Goal: Task Accomplishment & Management: Complete application form

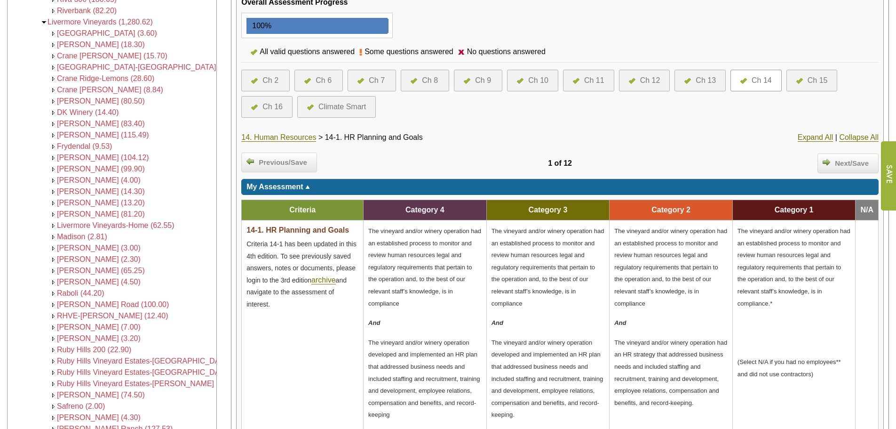
scroll to position [47, 0]
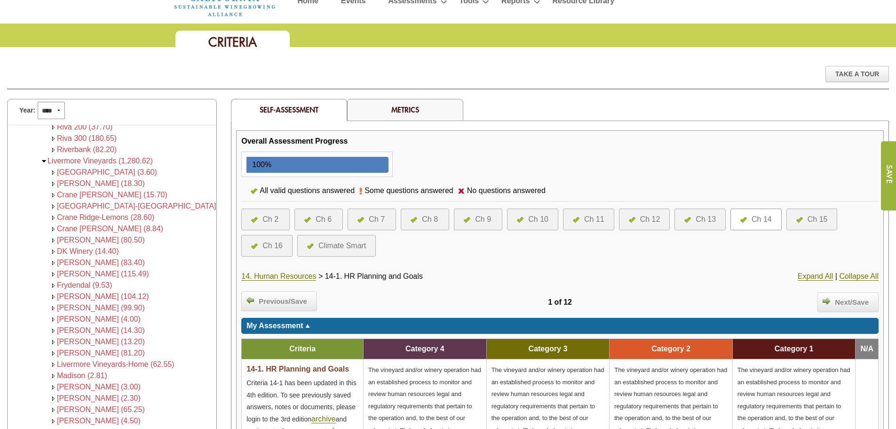
click at [375, 223] on div "Ch 7" at bounding box center [377, 219] width 16 height 11
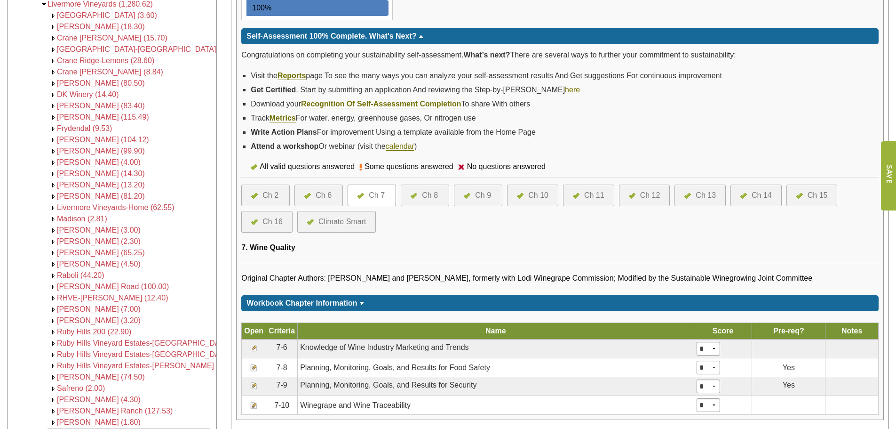
scroll to position [188, 0]
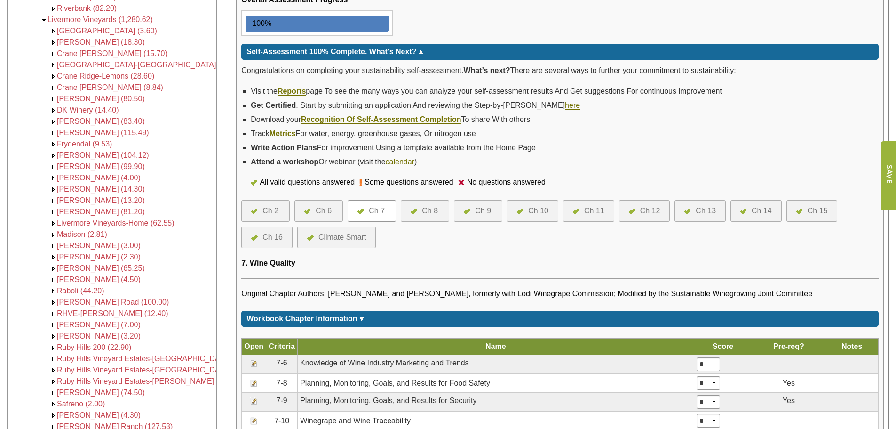
click at [479, 210] on div "Ch 9" at bounding box center [483, 210] width 16 height 11
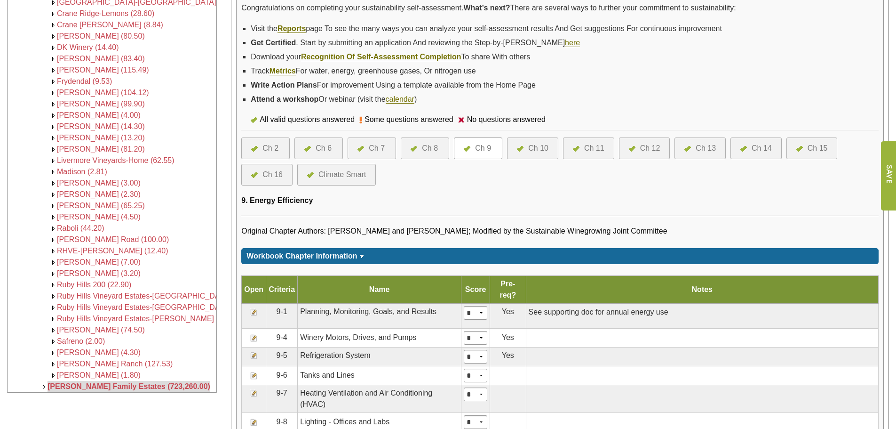
scroll to position [235, 0]
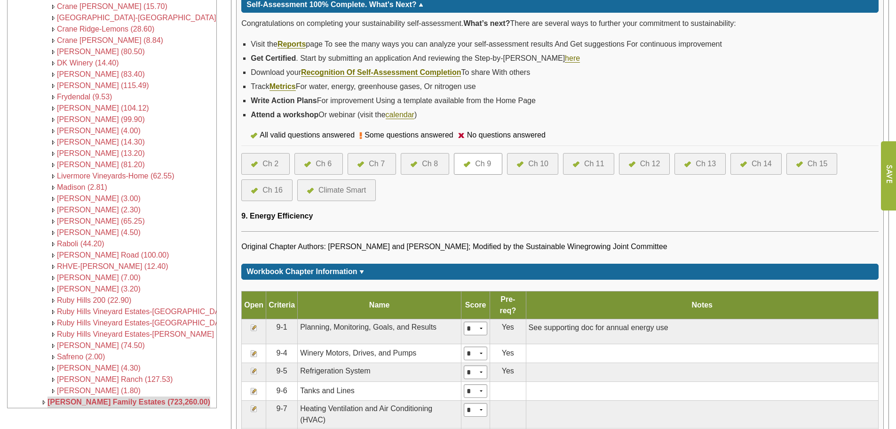
click at [431, 164] on div "Ch 8" at bounding box center [430, 163] width 16 height 11
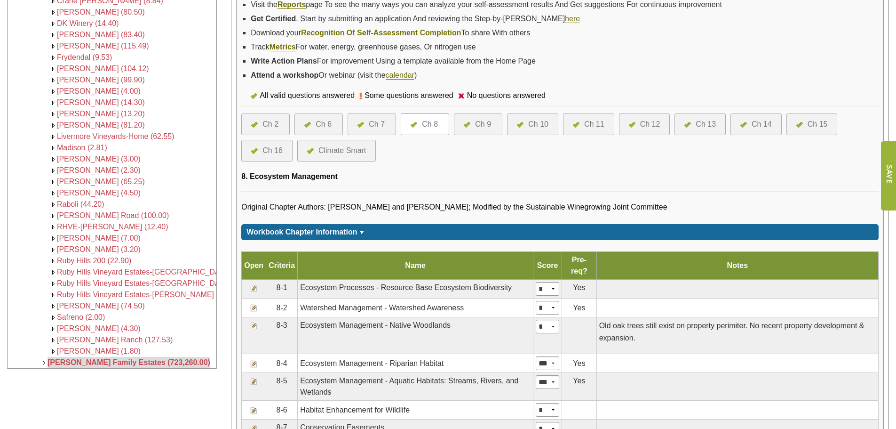
scroll to position [282, 0]
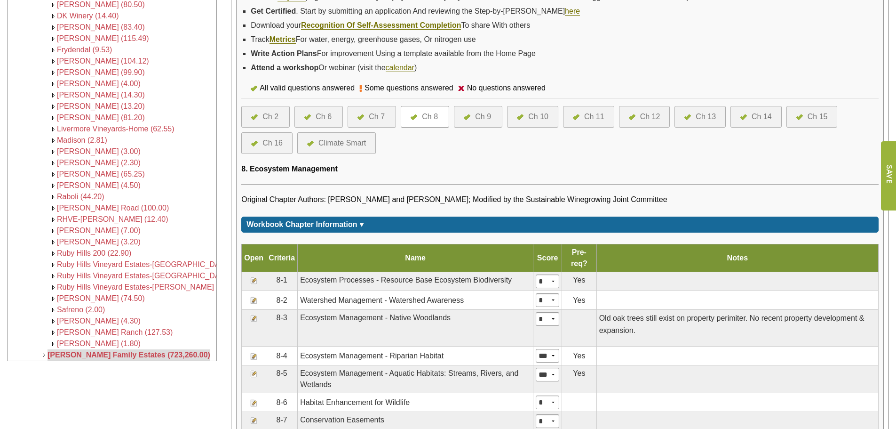
click at [599, 121] on div "Ch 11" at bounding box center [594, 116] width 20 height 11
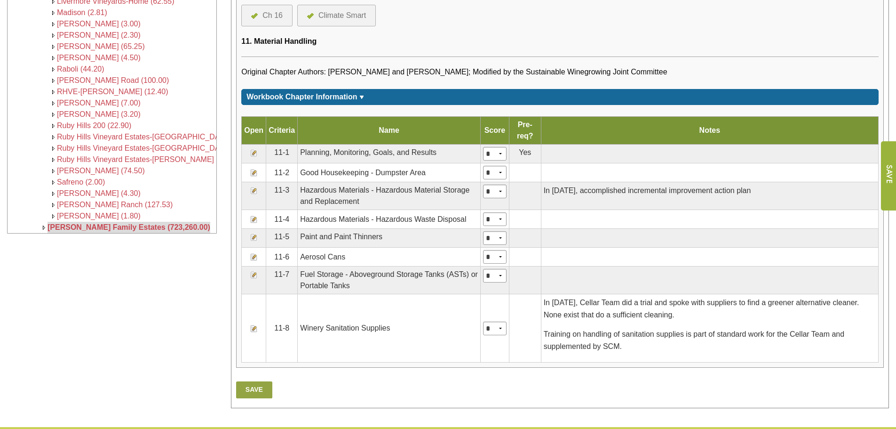
scroll to position [470, 0]
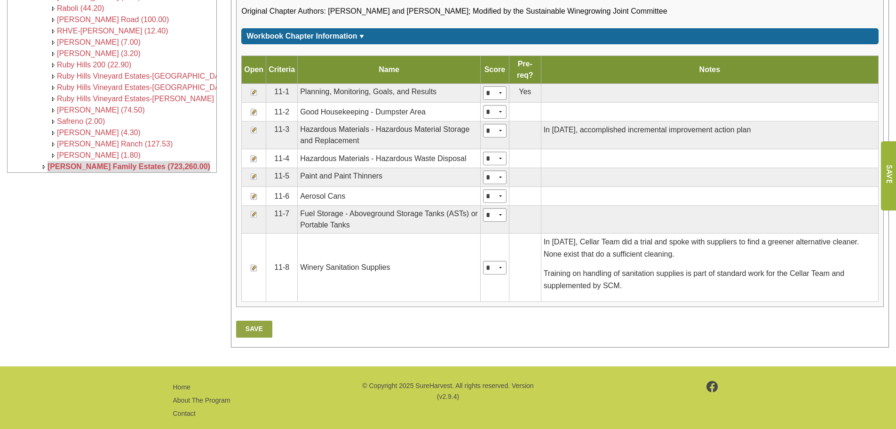
click at [252, 91] on img at bounding box center [254, 92] width 8 height 8
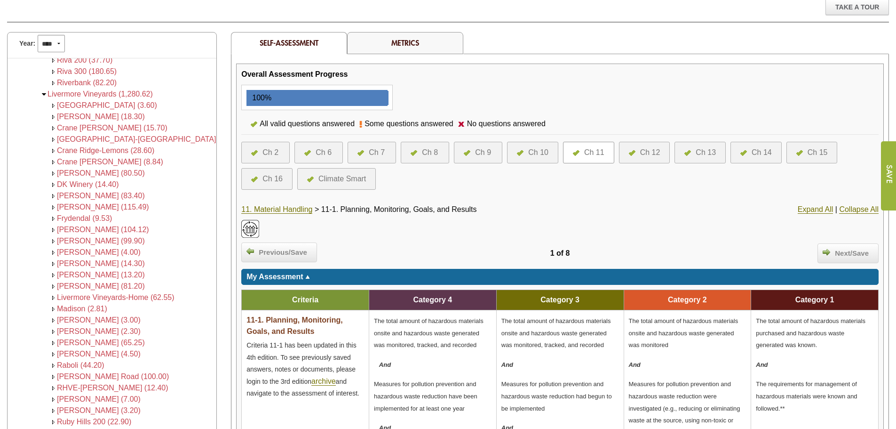
scroll to position [47, 0]
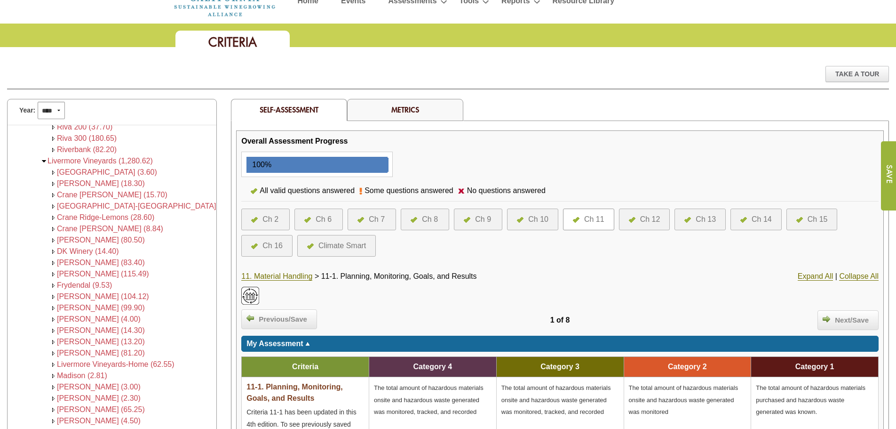
click at [768, 217] on div "Ch 14" at bounding box center [762, 219] width 20 height 11
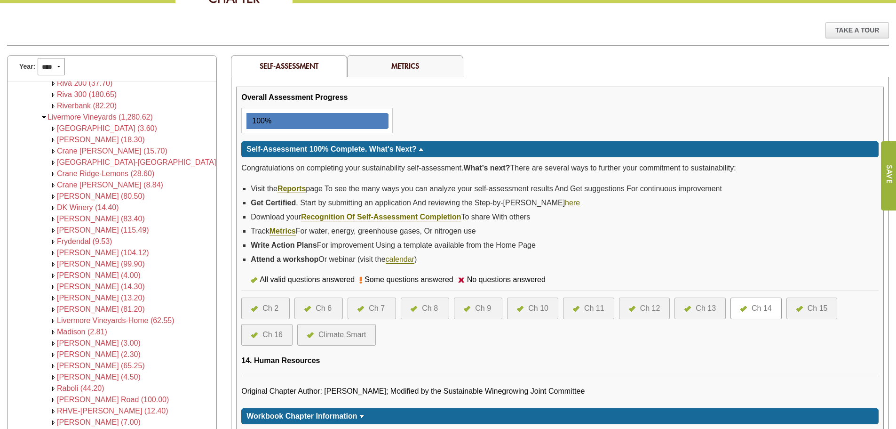
scroll to position [188, 0]
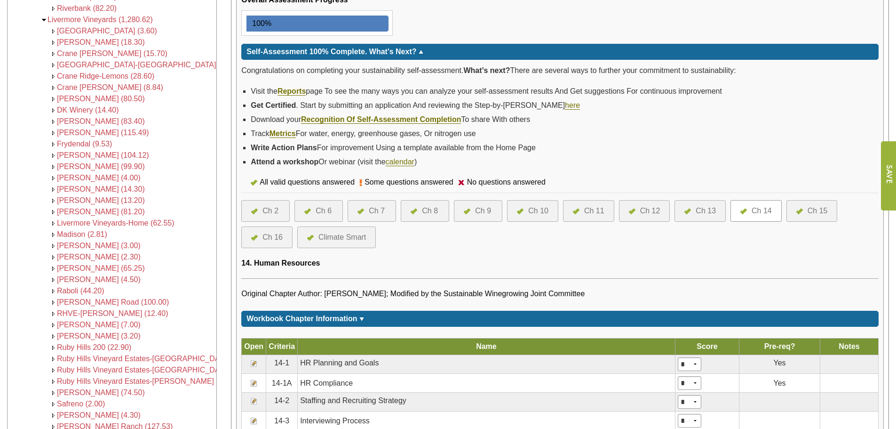
click at [635, 214] on div at bounding box center [634, 210] width 11 height 11
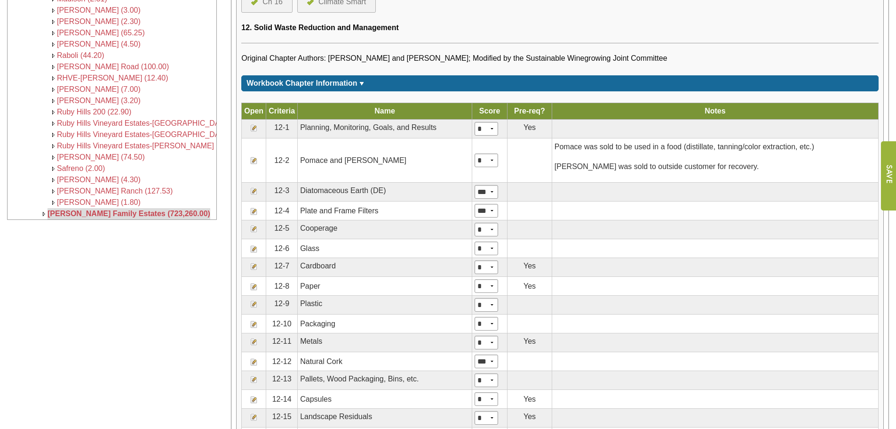
scroll to position [470, 0]
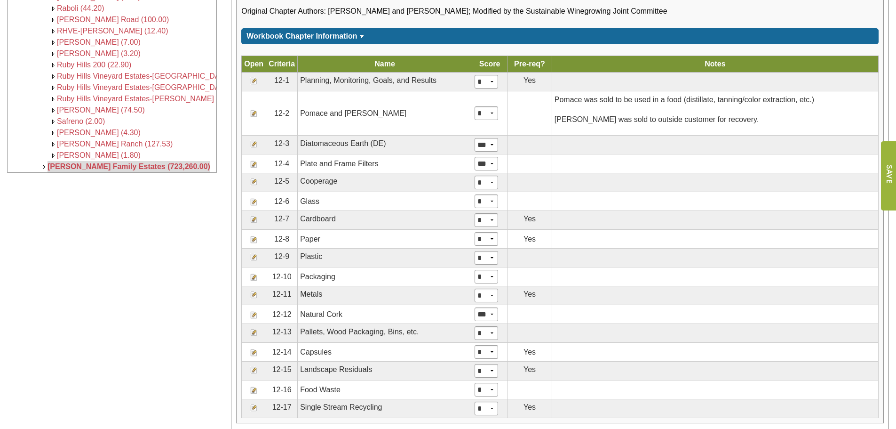
click at [254, 217] on img at bounding box center [254, 219] width 8 height 8
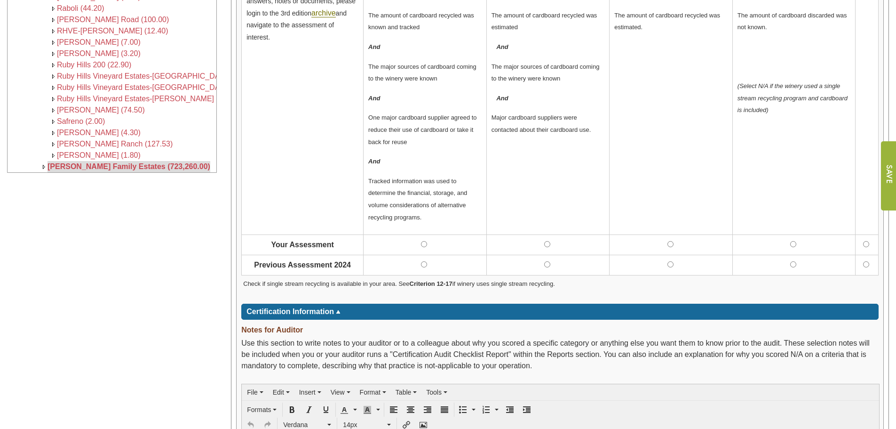
scroll to position [282, 0]
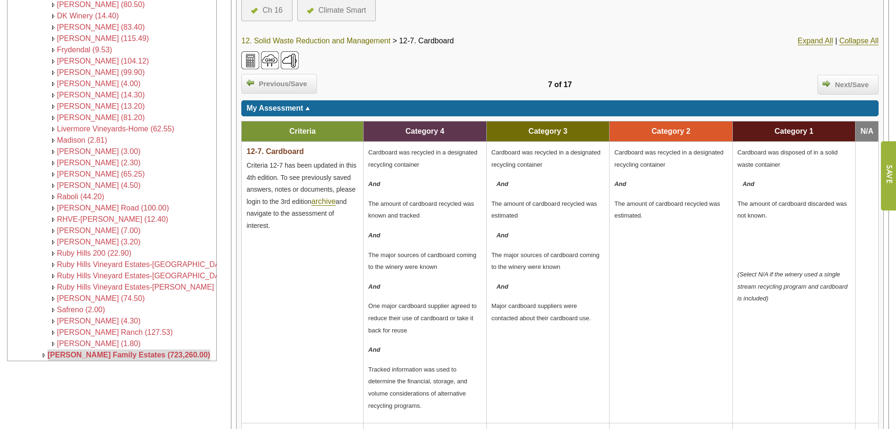
click at [294, 38] on link "12. Solid Waste Reduction and Management" at bounding box center [315, 41] width 149 height 8
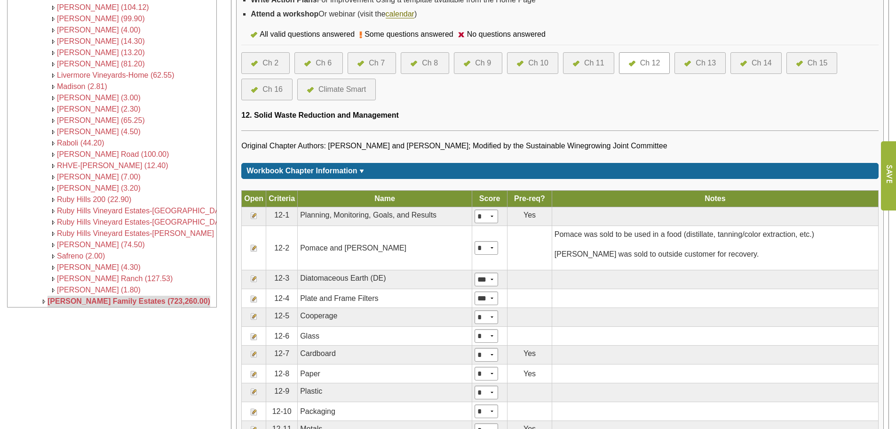
scroll to position [376, 0]
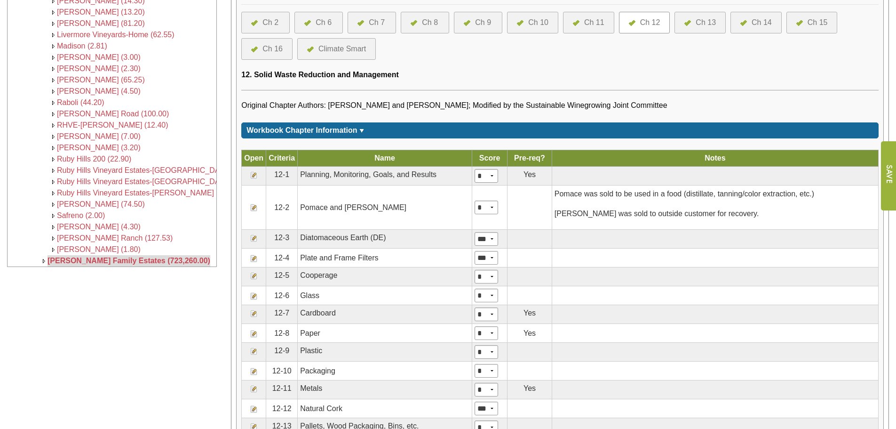
click at [255, 353] on img at bounding box center [254, 351] width 8 height 8
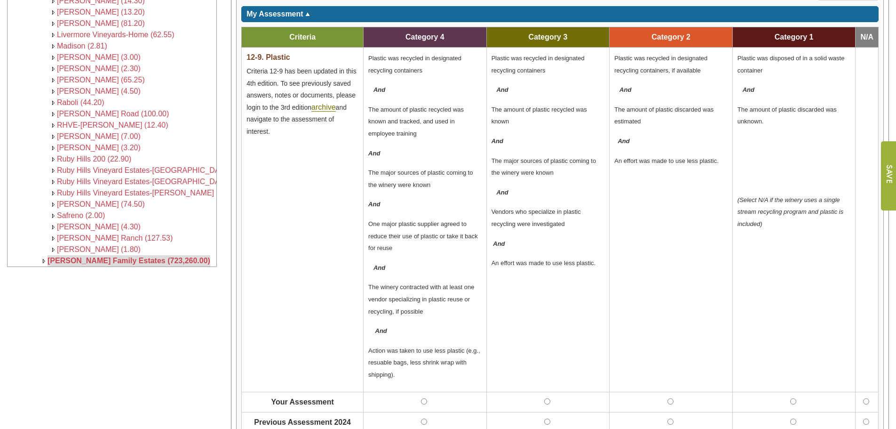
scroll to position [101, 0]
